Goal: Transaction & Acquisition: Purchase product/service

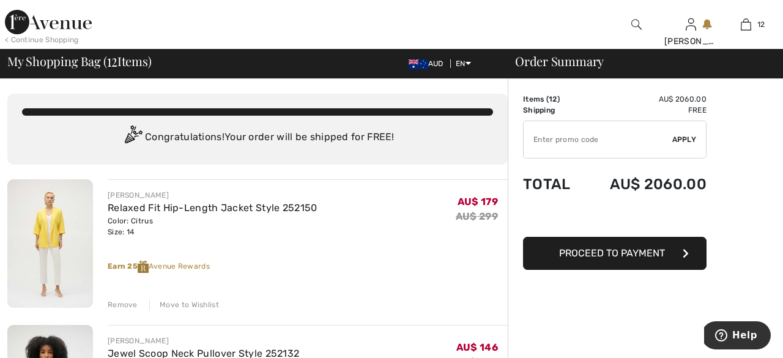
type input "SALEAVENUE"
type input "NEW15"
type input "SALEAVENUE"
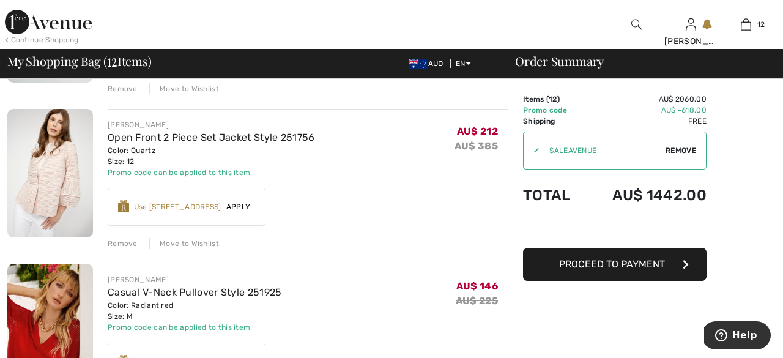
scroll to position [1117, 0]
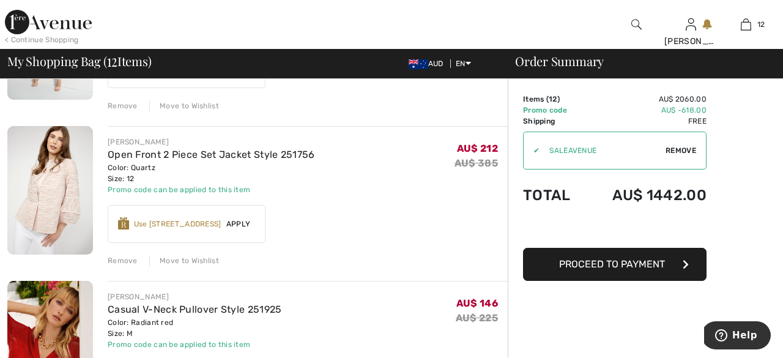
click at [180, 226] on div "Use 700 Avenue Rewards" at bounding box center [177, 223] width 87 height 11
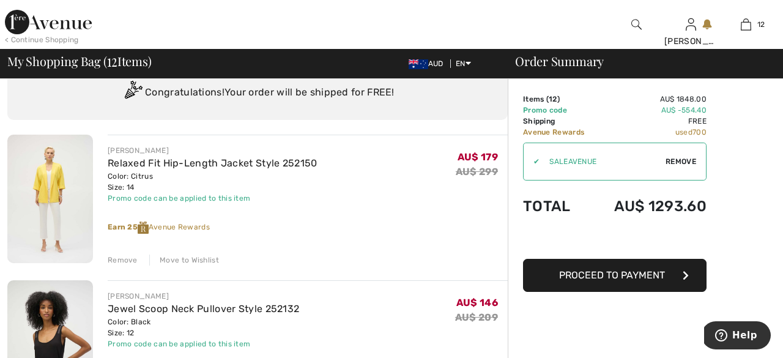
scroll to position [0, 0]
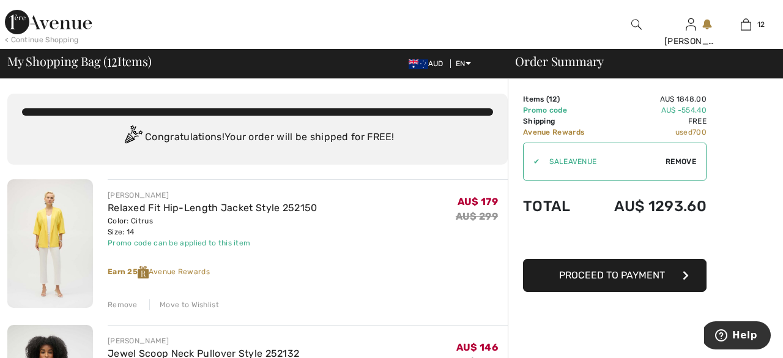
click at [58, 43] on div "< Continue Shopping" at bounding box center [42, 39] width 74 height 11
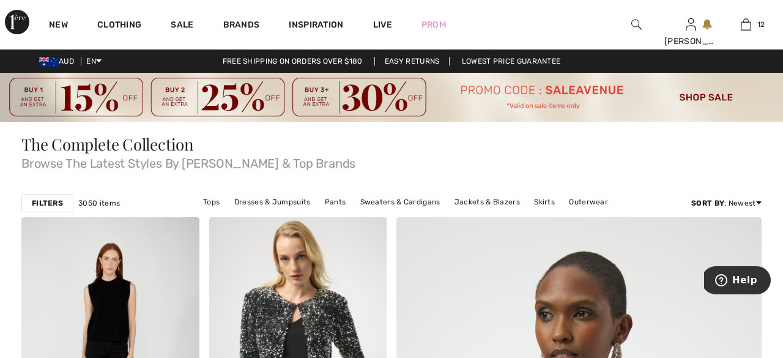
click at [646, 105] on img at bounding box center [391, 97] width 783 height 49
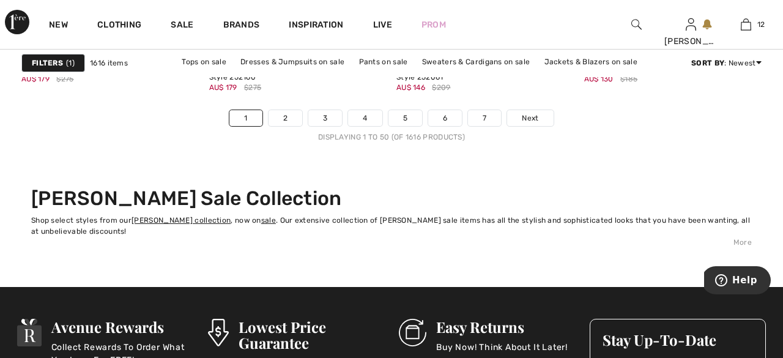
scroll to position [5248, 0]
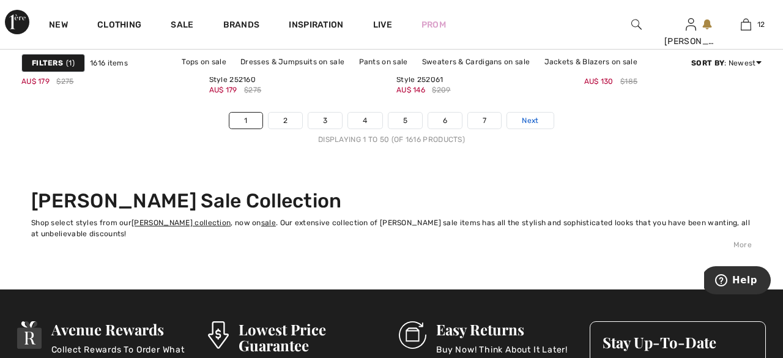
click at [528, 122] on span "Next" at bounding box center [530, 120] width 17 height 11
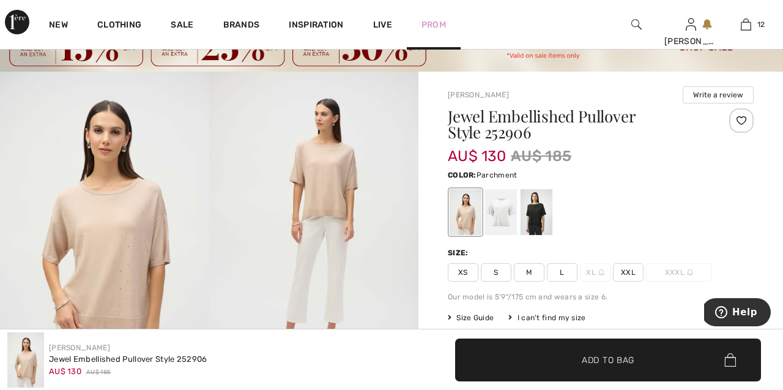
scroll to position [50, 0]
click at [464, 273] on span "XS" at bounding box center [463, 273] width 31 height 18
click at [526, 350] on span "✔ Added to Bag Add to Bag" at bounding box center [608, 359] width 306 height 43
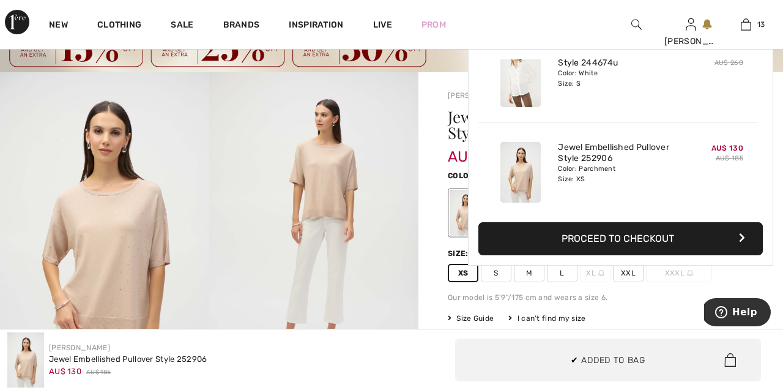
scroll to position [1087, 0]
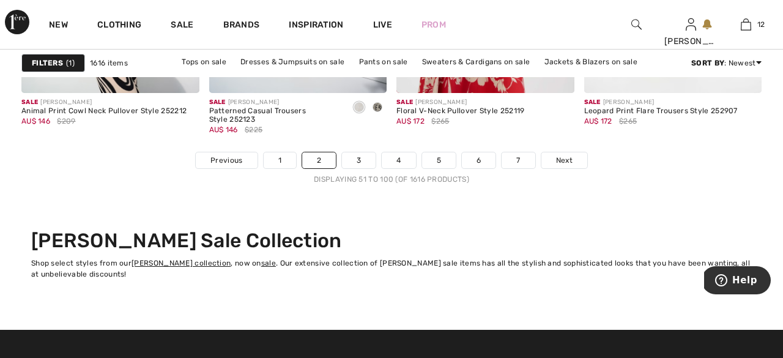
scroll to position [5179, 0]
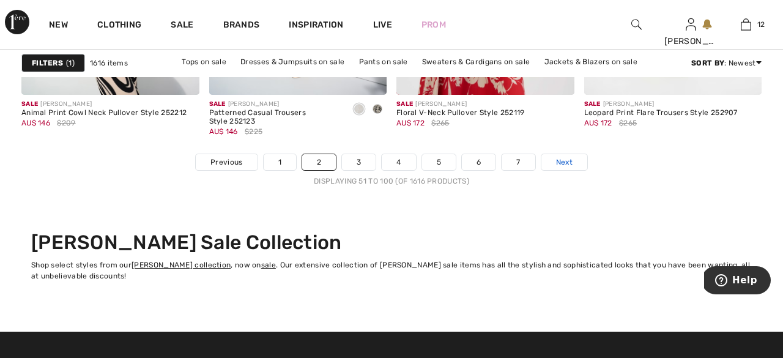
click at [575, 160] on link "Next" at bounding box center [564, 162] width 46 height 16
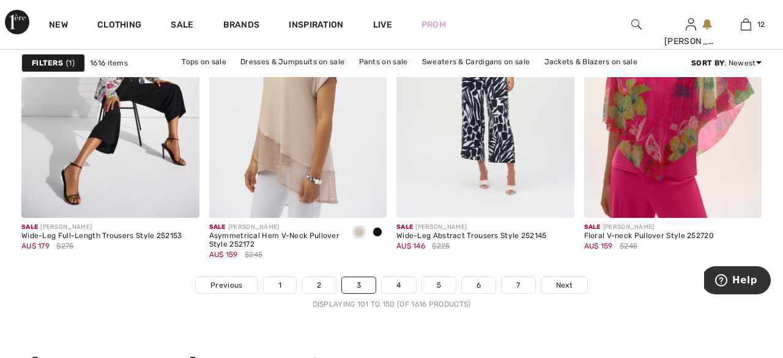
scroll to position [5090, 0]
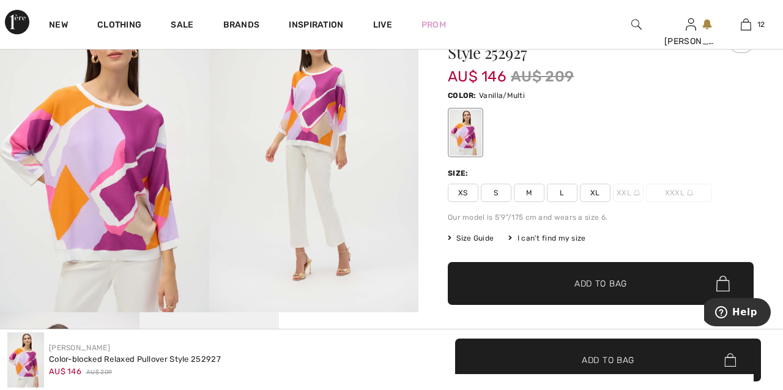
scroll to position [120, 0]
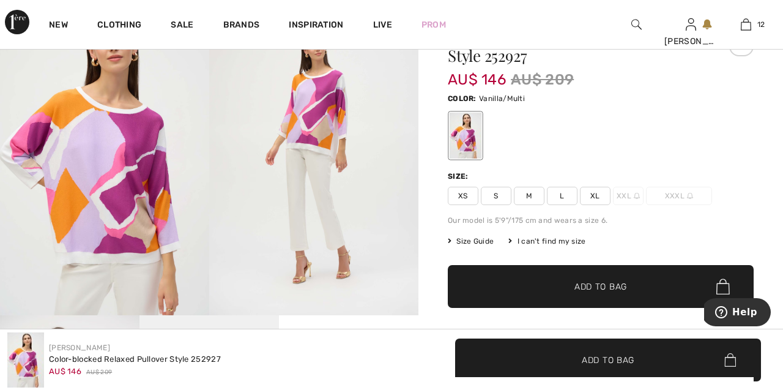
click at [499, 201] on span "S" at bounding box center [496, 196] width 31 height 18
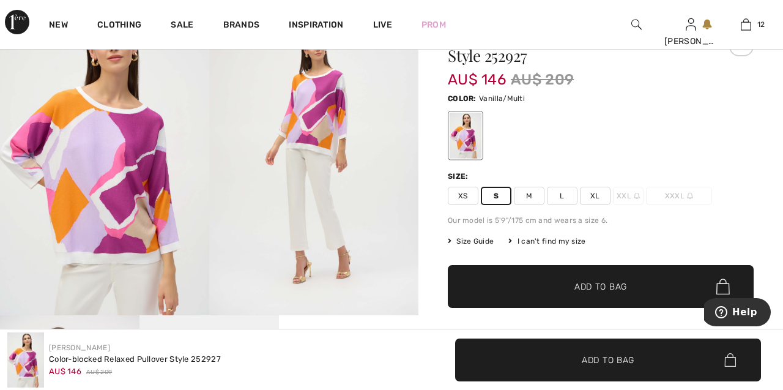
click at [523, 279] on span "✔ Added to Bag Add to Bag" at bounding box center [601, 286] width 306 height 43
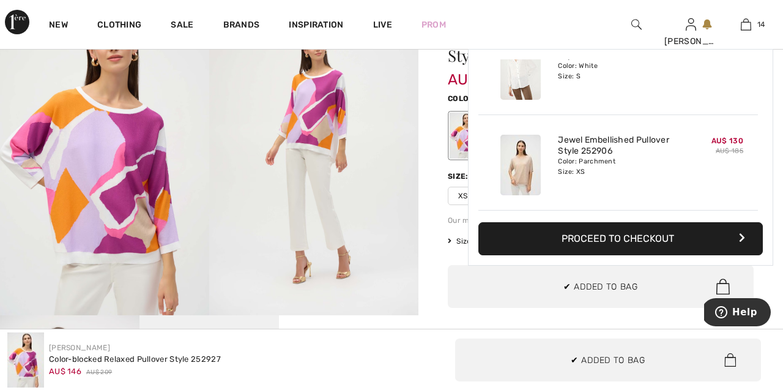
scroll to position [1183, 0]
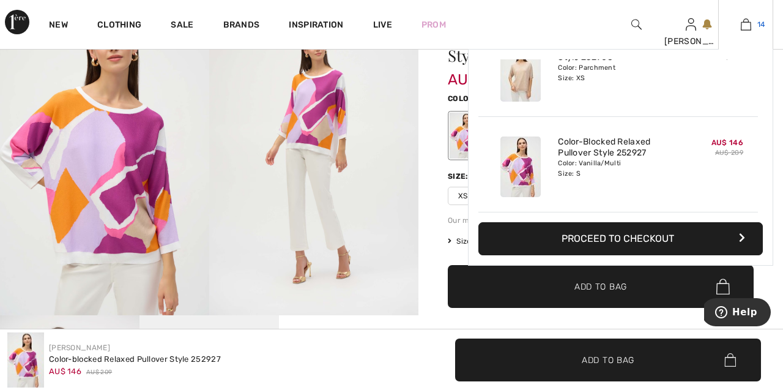
click at [743, 30] on img at bounding box center [746, 24] width 10 height 15
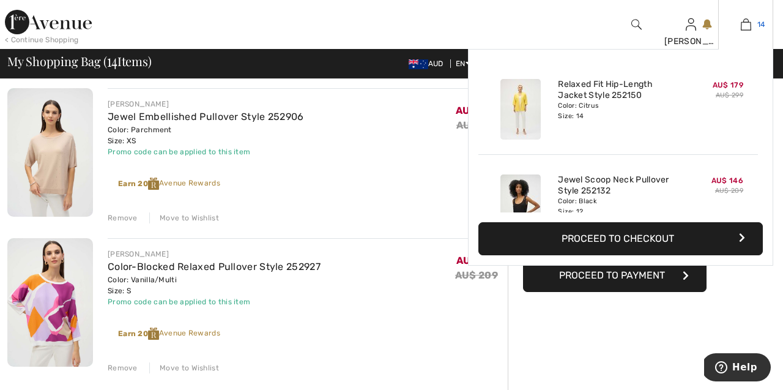
scroll to position [1899, 0]
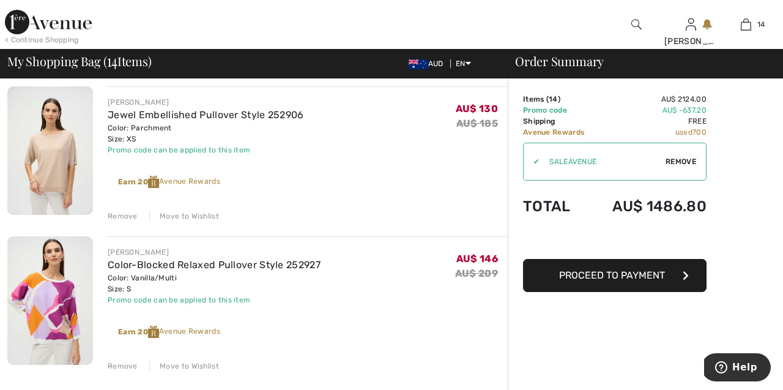
click at [125, 216] on div "Remove" at bounding box center [123, 215] width 30 height 11
